Goal: Check status: Check status

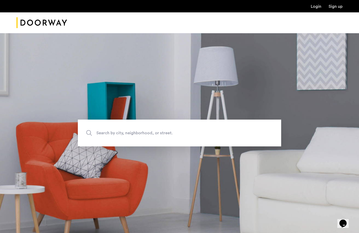
click at [316, 5] on link "Login" at bounding box center [315, 6] width 11 height 4
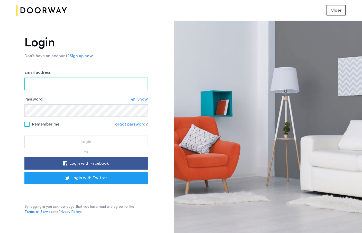
click at [89, 84] on input "Email address" at bounding box center [86, 83] width 124 height 12
type input "**********"
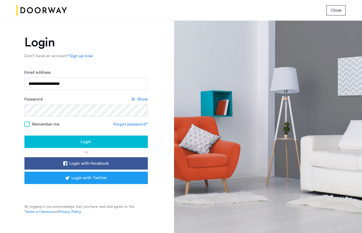
click at [89, 140] on span "Login" at bounding box center [86, 141] width 11 height 6
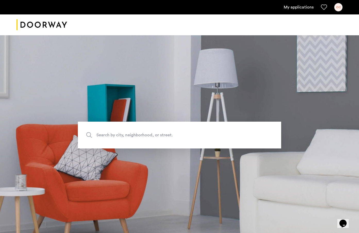
click at [306, 8] on link "My applications" at bounding box center [298, 7] width 30 height 6
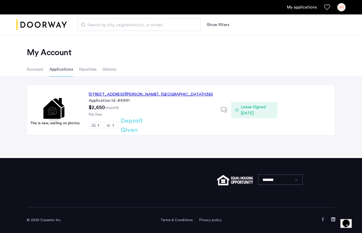
click at [242, 110] on span "Lease Signed 05/30/2025" at bounding box center [257, 110] width 32 height 12
click at [254, 108] on span "Lease Signed 05/30/2025" at bounding box center [257, 110] width 32 height 12
click at [38, 71] on li "Account" at bounding box center [35, 69] width 16 height 14
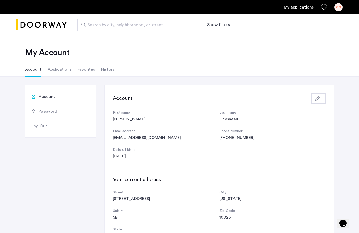
click at [339, 10] on div "OC" at bounding box center [338, 7] width 8 height 8
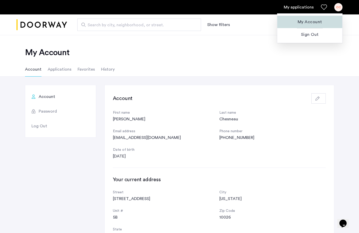
click at [320, 21] on span "My Account" at bounding box center [309, 22] width 57 height 6
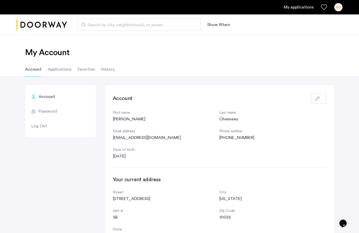
click at [104, 71] on li "History" at bounding box center [108, 69] width 14 height 14
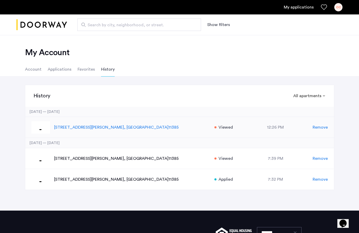
click at [134, 127] on span ", [GEOGRAPHIC_DATA]" at bounding box center [146, 127] width 45 height 4
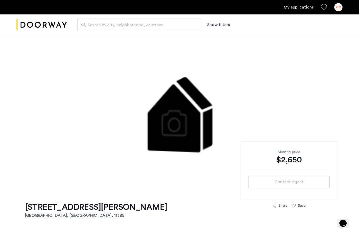
click at [296, 8] on link "My applications" at bounding box center [298, 7] width 30 height 6
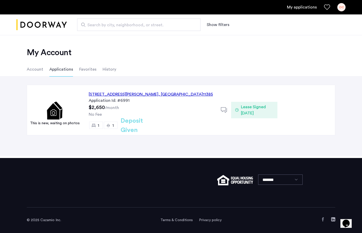
click at [40, 70] on li "Account" at bounding box center [35, 69] width 16 height 14
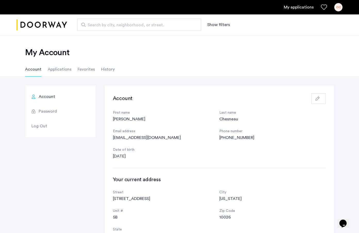
click at [101, 69] on li "History" at bounding box center [108, 69] width 14 height 14
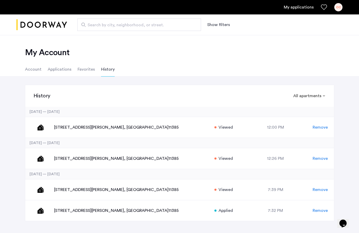
click at [65, 68] on li "Applications" at bounding box center [60, 69] width 24 height 14
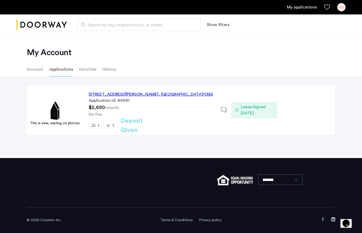
click at [257, 106] on span "Lease Signed [DATE]" at bounding box center [257, 110] width 32 height 12
click at [227, 108] on icon at bounding box center [224, 110] width 6 height 6
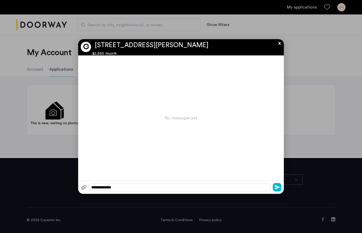
click at [278, 43] on button "x" at bounding box center [279, 42] width 8 height 6
